Goal: Task Accomplishment & Management: Use online tool/utility

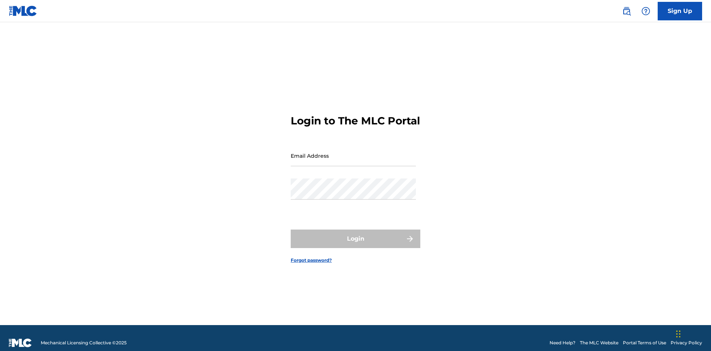
scroll to position [10, 0]
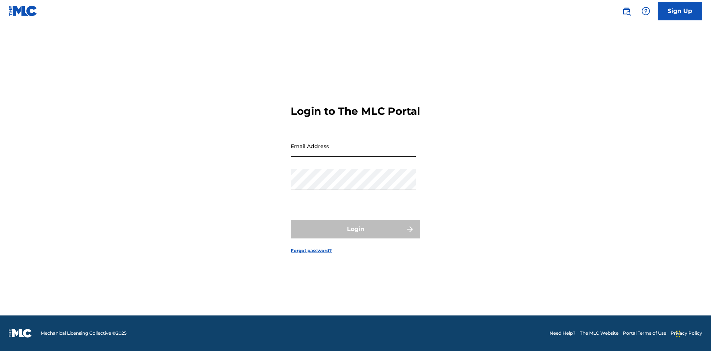
click at [353, 152] on input "Email Address" at bounding box center [353, 145] width 125 height 21
type input "[EMAIL_ADDRESS][DOMAIN_NAME]"
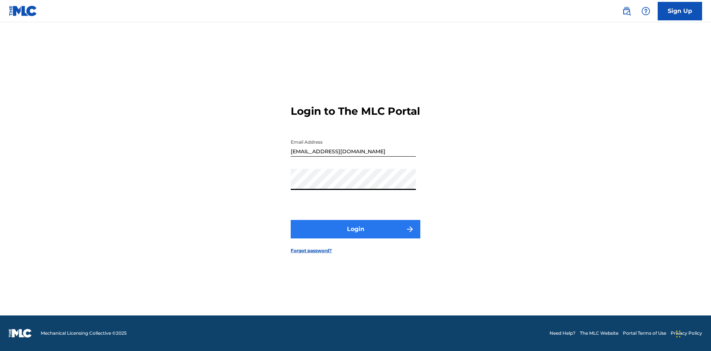
click at [355, 235] on button "Login" at bounding box center [356, 229] width 130 height 19
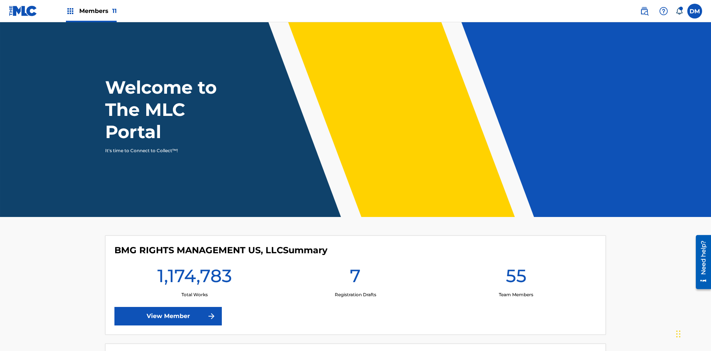
click at [91, 11] on span "Members 11" at bounding box center [97, 11] width 37 height 9
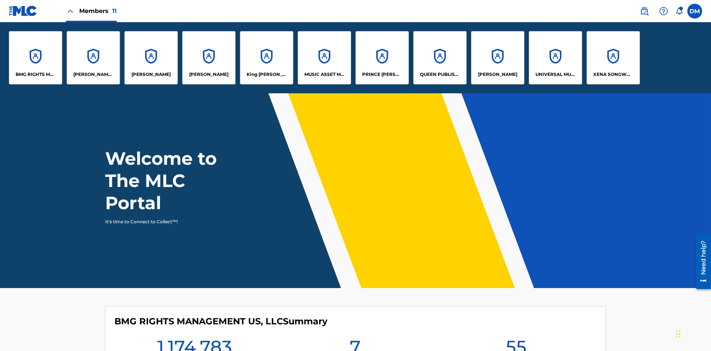
scroll to position [27, 0]
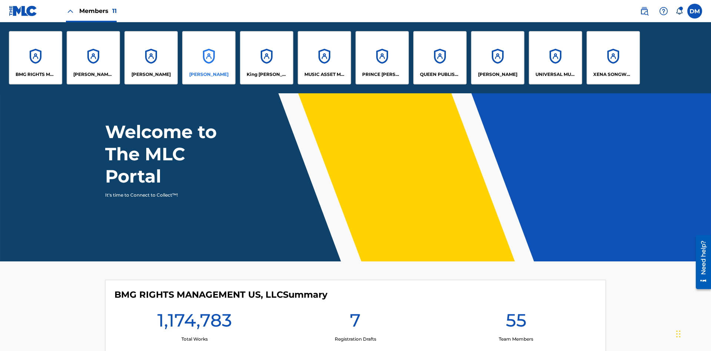
click at [209, 74] on p "[PERSON_NAME]" at bounding box center [208, 74] width 39 height 7
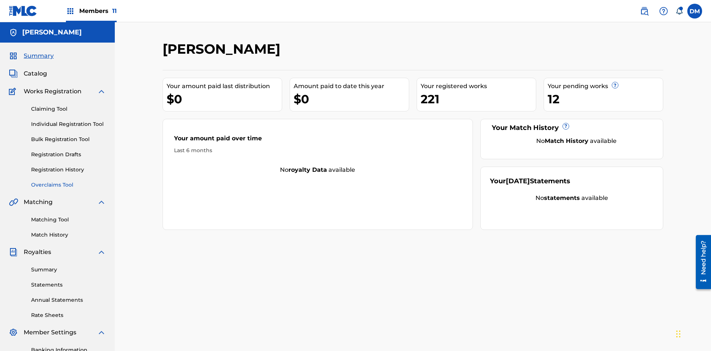
click at [68, 181] on link "Overclaims Tool" at bounding box center [68, 185] width 75 height 8
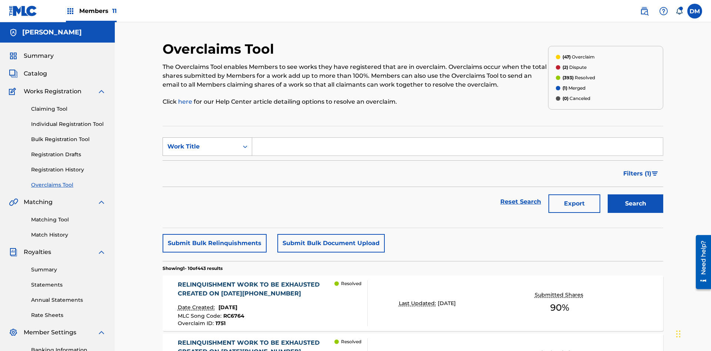
click at [201, 142] on div "Work Title" at bounding box center [200, 146] width 67 height 9
click at [207, 174] on div "Overclaim ID" at bounding box center [207, 183] width 89 height 19
click at [457, 138] on input "Search Form" at bounding box center [457, 147] width 410 height 18
click at [635, 194] on button "Search" at bounding box center [635, 203] width 56 height 19
